Goal: Transaction & Acquisition: Purchase product/service

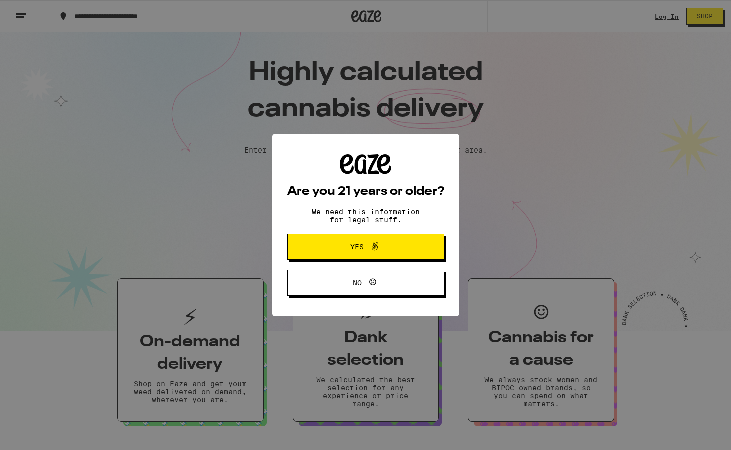
click at [406, 253] on button "Yes" at bounding box center [365, 247] width 157 height 26
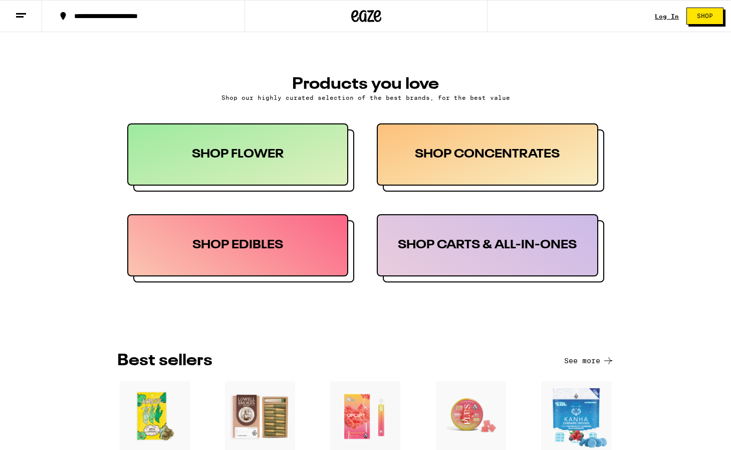
scroll to position [446, 0]
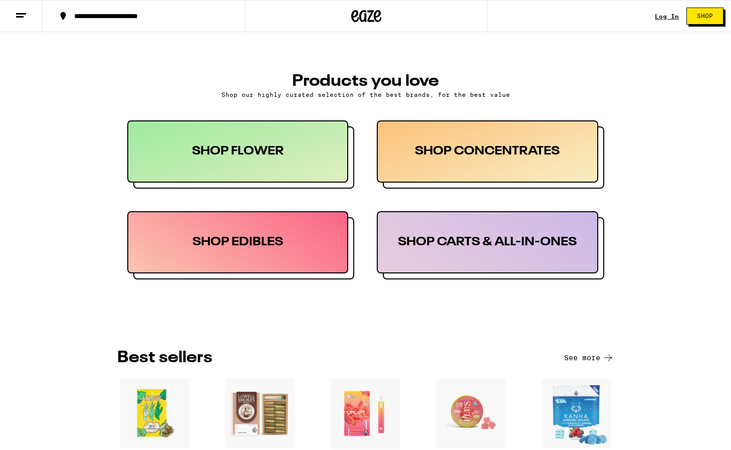
click at [653, 15] on span "Shop" at bounding box center [705, 16] width 16 height 6
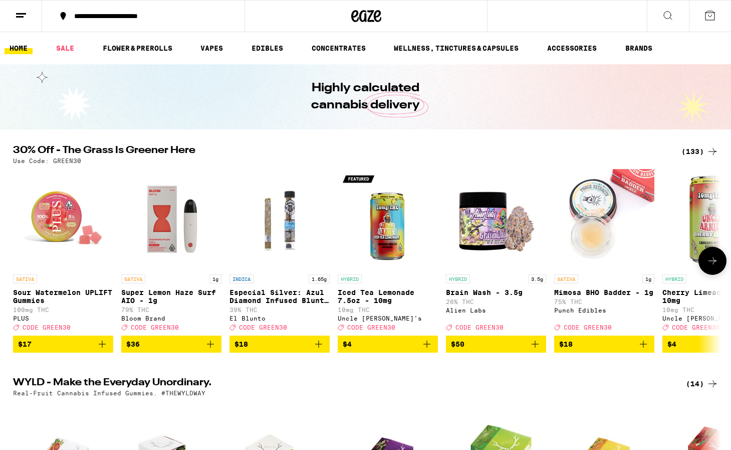
click at [388, 247] on img "Open page for Iced Tea Lemonade 7.5oz - 10mg from Uncle Arnie's" at bounding box center [388, 219] width 100 height 100
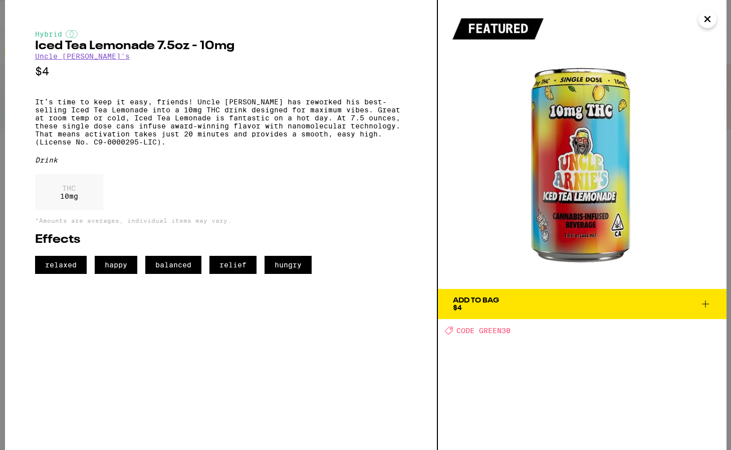
click at [481, 300] on div "Add To Bag" at bounding box center [476, 300] width 46 height 7
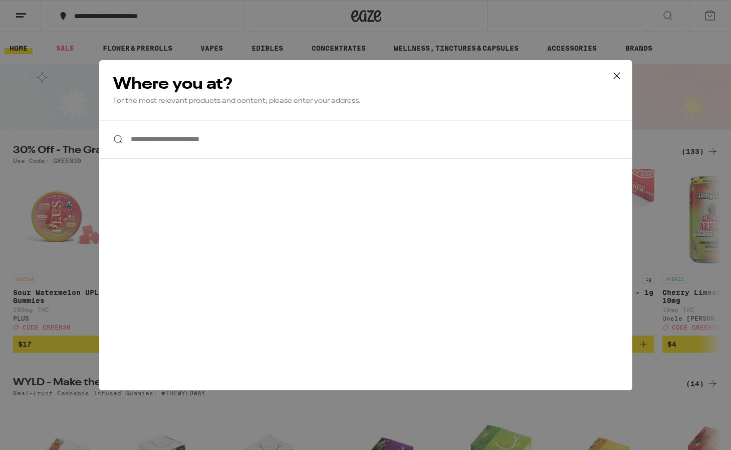
click at [298, 149] on input "**********" at bounding box center [365, 139] width 533 height 39
click at [621, 75] on icon at bounding box center [616, 75] width 15 height 15
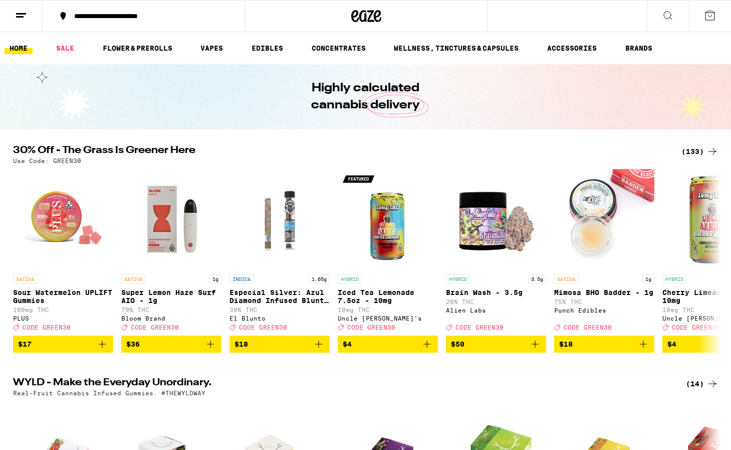
click at [653, 12] on icon at bounding box center [710, 16] width 12 height 12
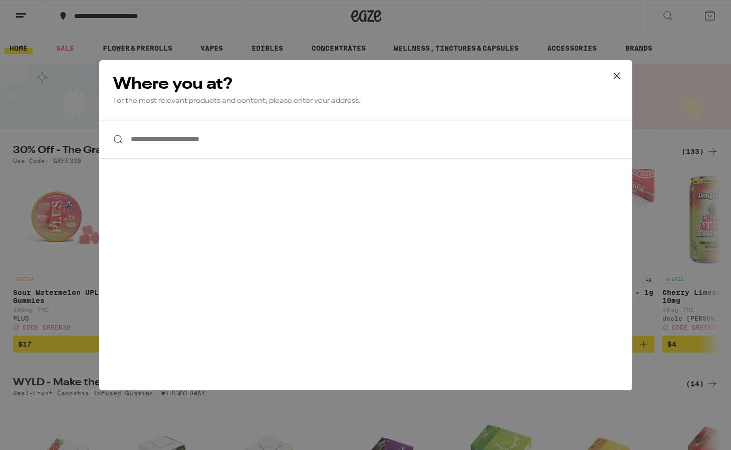
click at [612, 76] on icon at bounding box center [616, 75] width 15 height 15
